Goal: Task Accomplishment & Management: Use online tool/utility

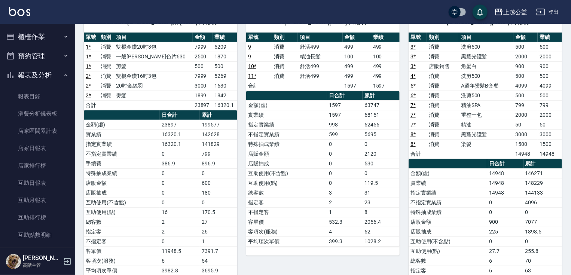
scroll to position [125, 0]
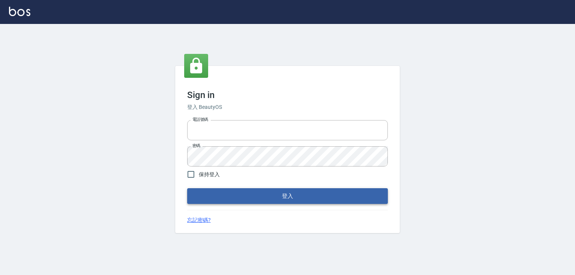
type input "0979268866"
click at [318, 195] on button "登入" at bounding box center [287, 196] width 201 height 16
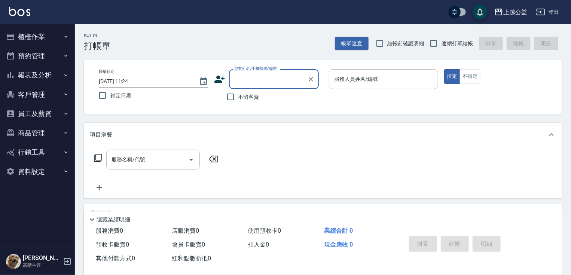
click at [51, 35] on button "櫃檯作業" at bounding box center [37, 36] width 69 height 19
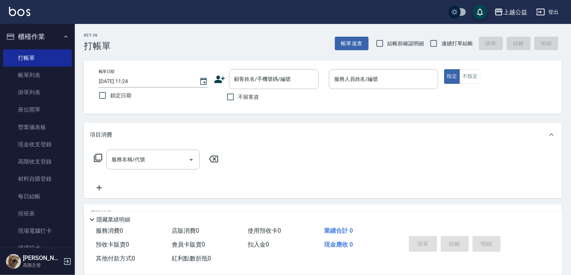
drag, startPoint x: 75, startPoint y: 154, endPoint x: 76, endPoint y: 162, distance: 8.6
click at [76, 162] on div "上越公益 登出 櫃檯作業 打帳單 帳單列表 掛單列表 座位開單 營業儀表板 現金收支登錄 高階收支登錄 材料自購登錄 每日結帳 排班表 現場電腦打卡 掃碼打卡…" at bounding box center [285, 182] width 571 height 365
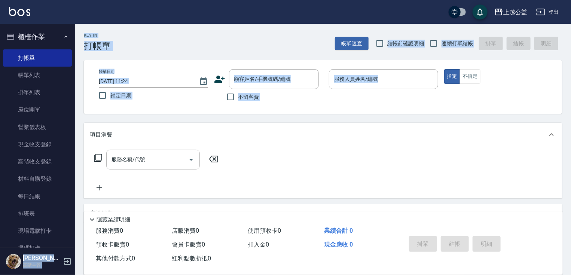
click at [75, 150] on div "Key In 打帳單 帳單速查 結帳前確認明細 連續打單結帳 掛單 結帳 明細 帳單日期 [DATE] 11:24 鎖定日期 顧客姓名/手機號碼/編號 顧客姓…" at bounding box center [323, 194] width 496 height 341
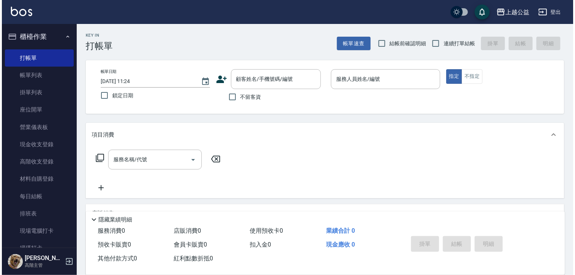
scroll to position [15, 0]
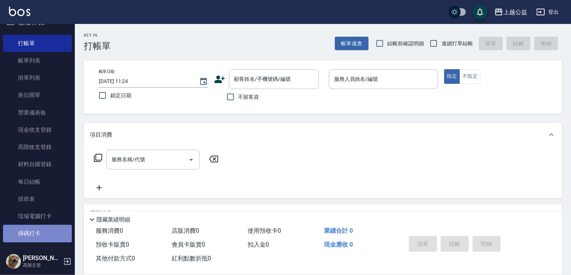
click at [42, 232] on link "掃碼打卡" at bounding box center [37, 233] width 69 height 17
